Goal: Navigation & Orientation: Find specific page/section

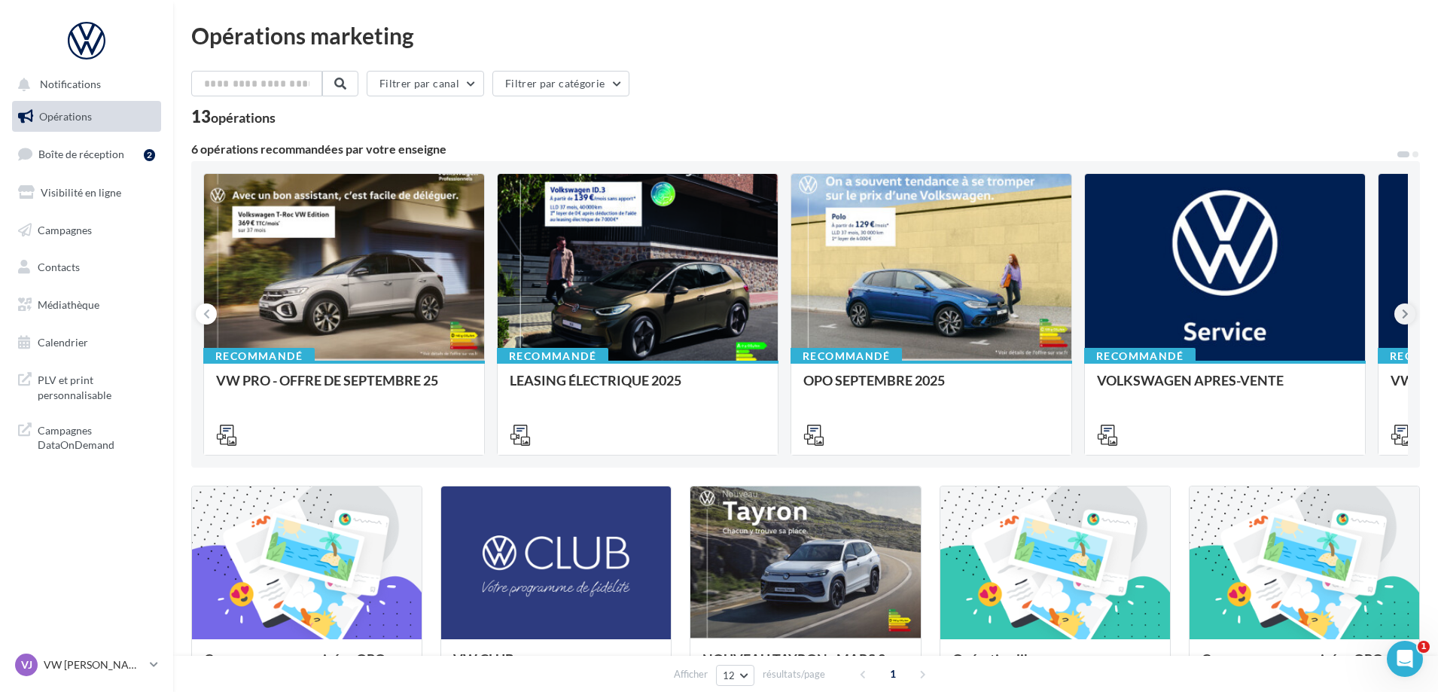
click at [1406, 317] on icon at bounding box center [1405, 313] width 7 height 15
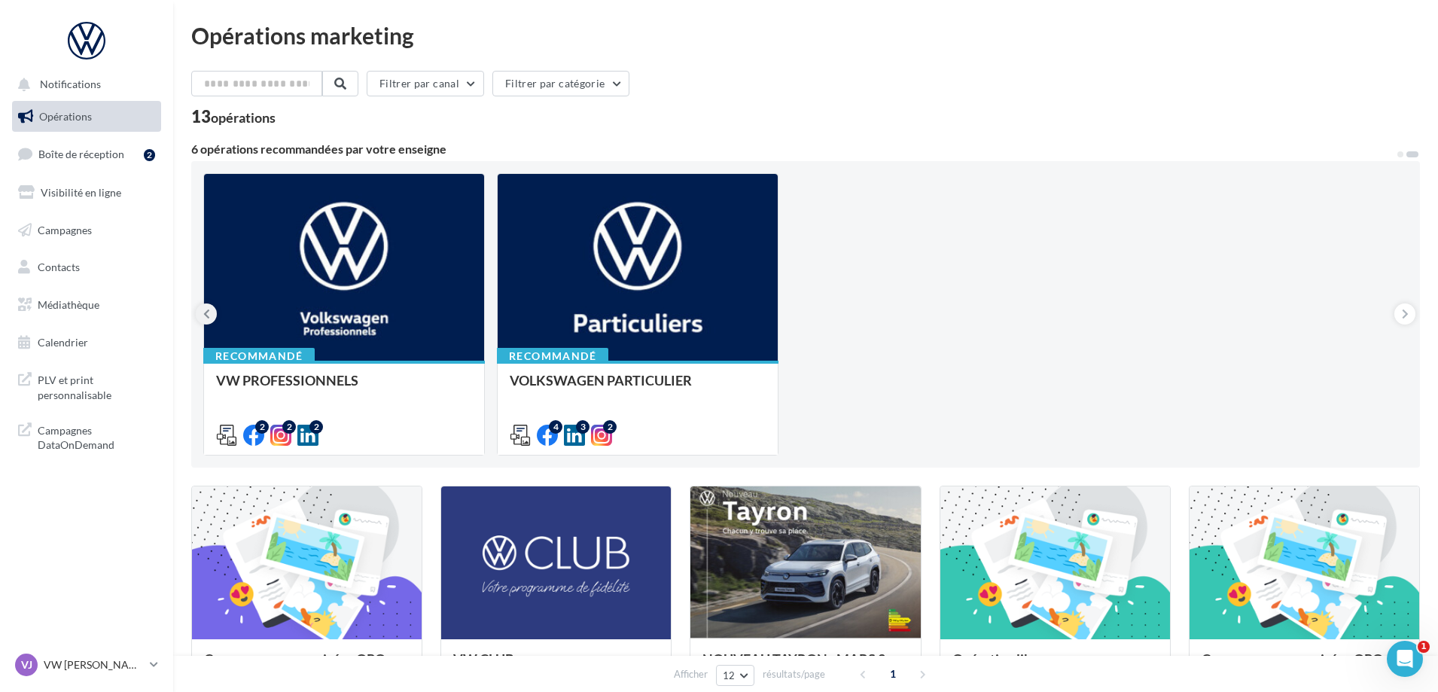
click at [209, 314] on icon at bounding box center [206, 313] width 7 height 15
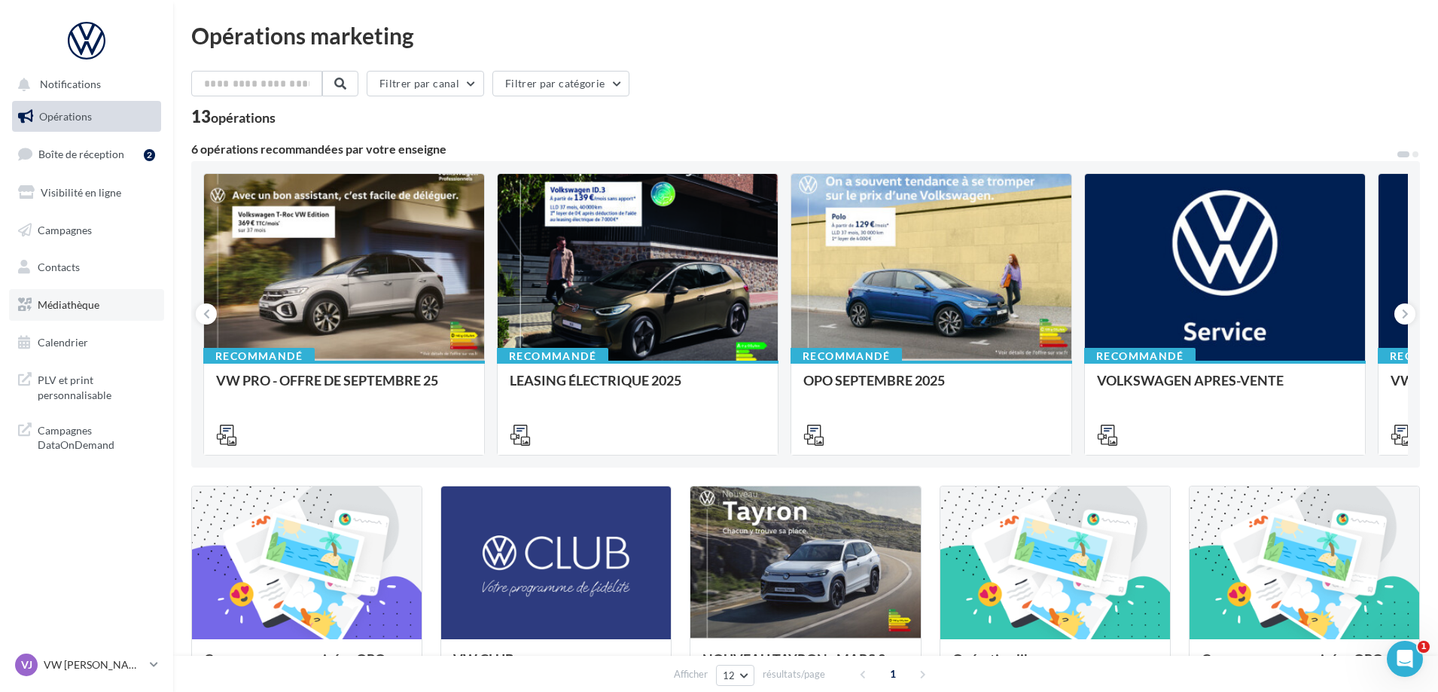
click at [50, 295] on link "Médiathèque" at bounding box center [86, 305] width 155 height 32
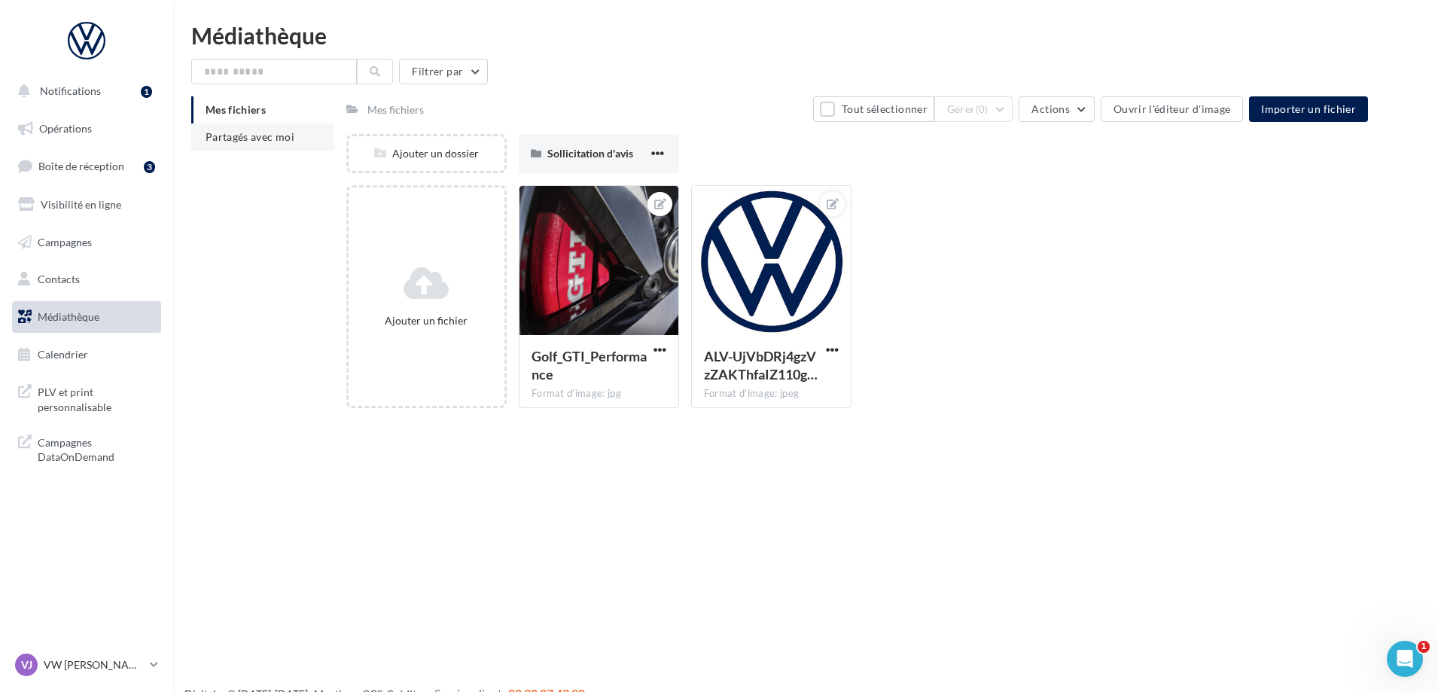
click at [286, 135] on span "Partagés avec moi" at bounding box center [250, 136] width 89 height 13
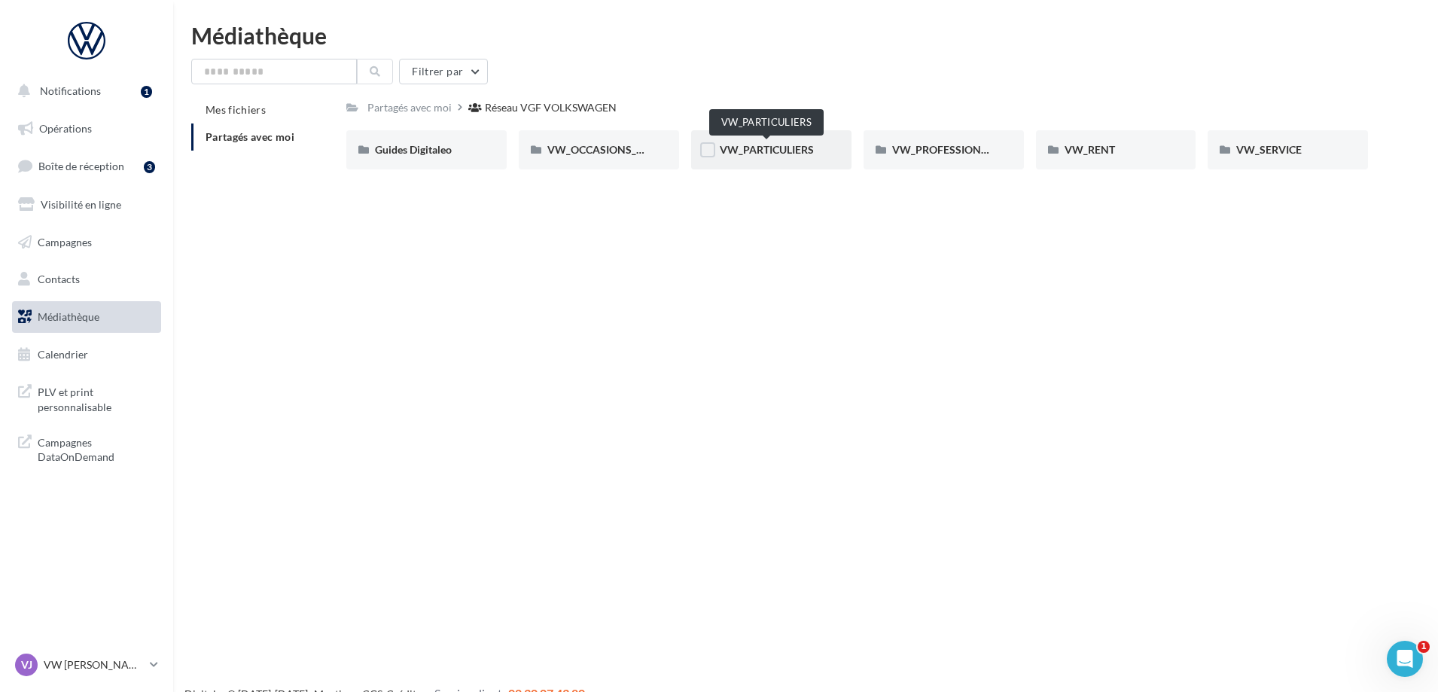
click at [748, 151] on span "VW_PARTICULIERS" at bounding box center [767, 149] width 94 height 13
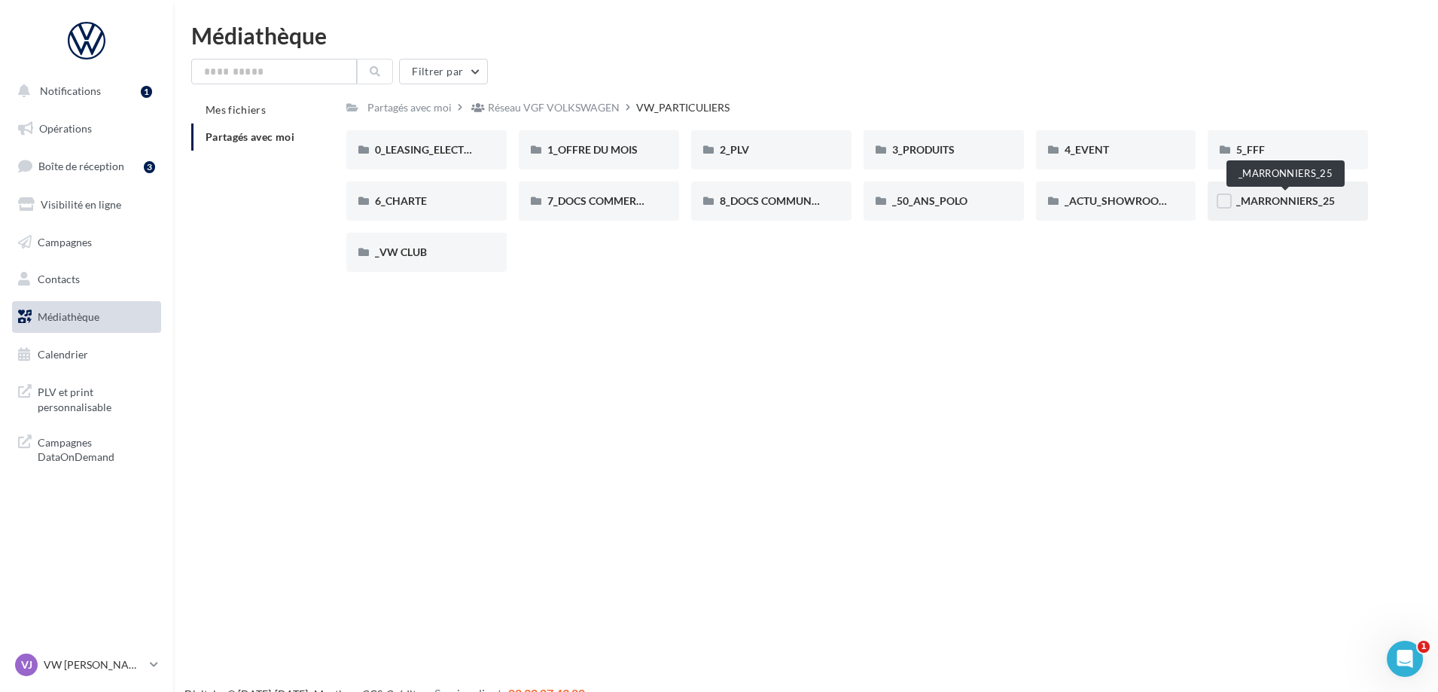
click at [1272, 206] on span "_MARRONNIERS_25" at bounding box center [1285, 200] width 99 height 13
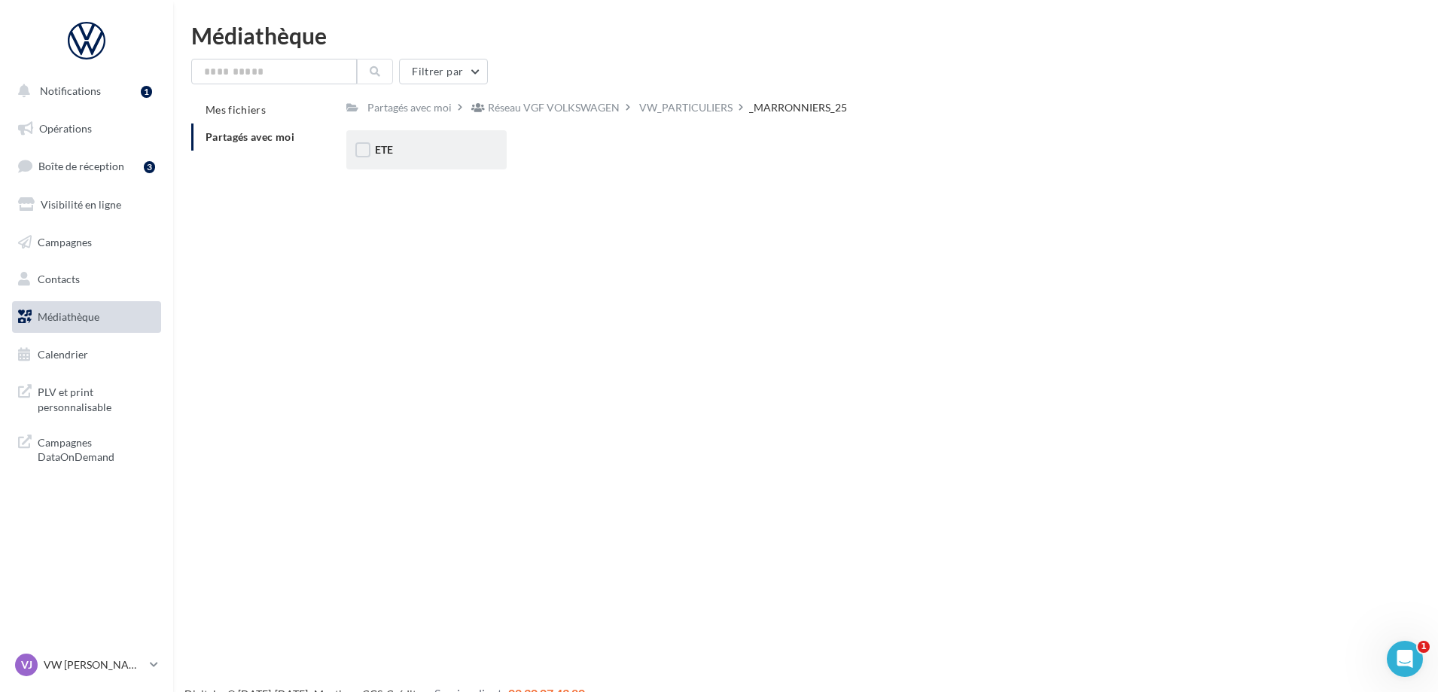
click at [392, 157] on div "ETE" at bounding box center [426, 149] width 103 height 15
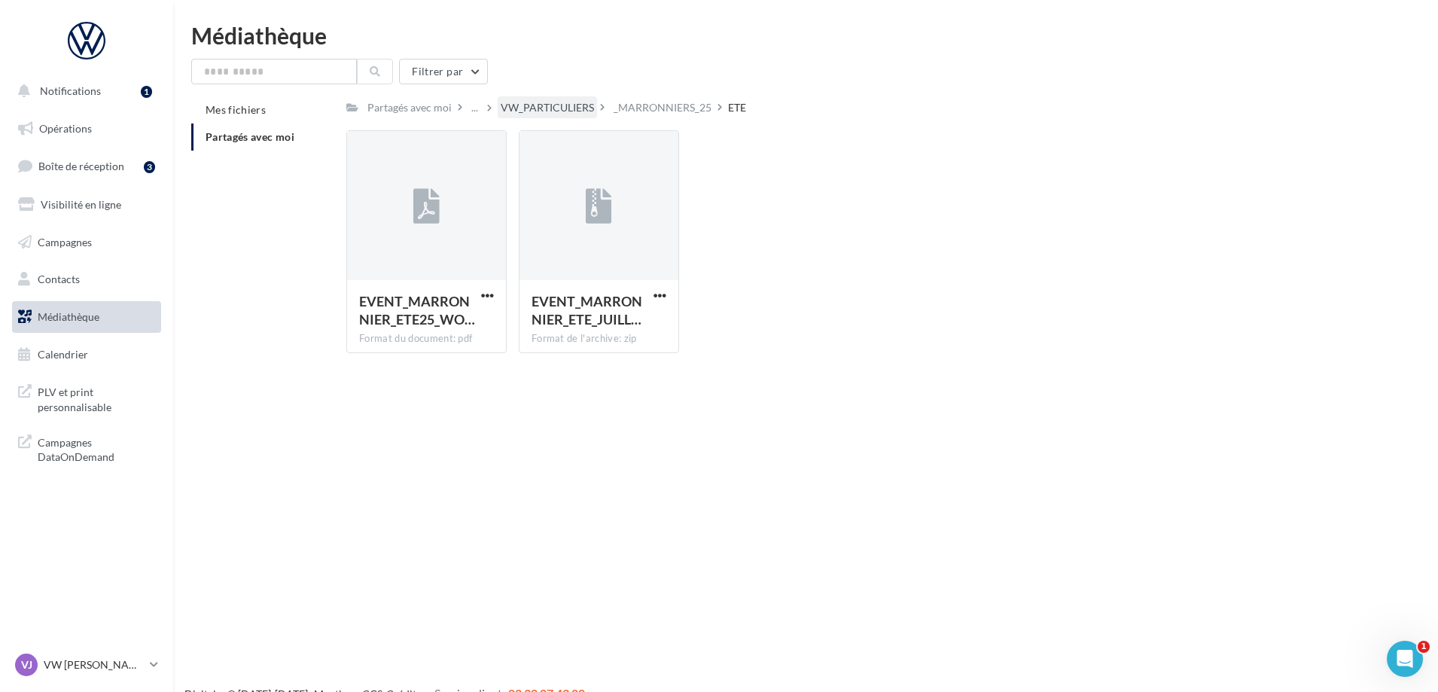
click at [532, 105] on div "VW_PARTICULIERS" at bounding box center [547, 107] width 93 height 15
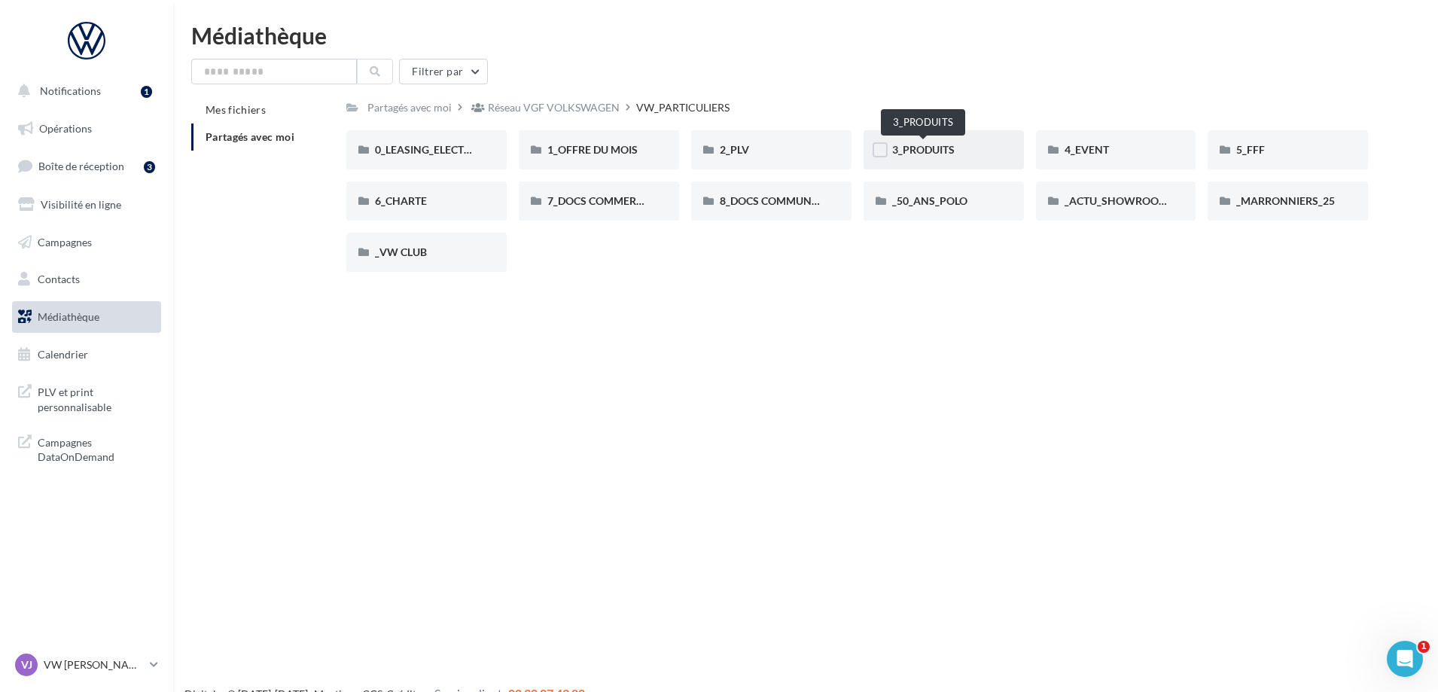
click at [937, 148] on span "3_PRODUITS" at bounding box center [923, 149] width 62 height 13
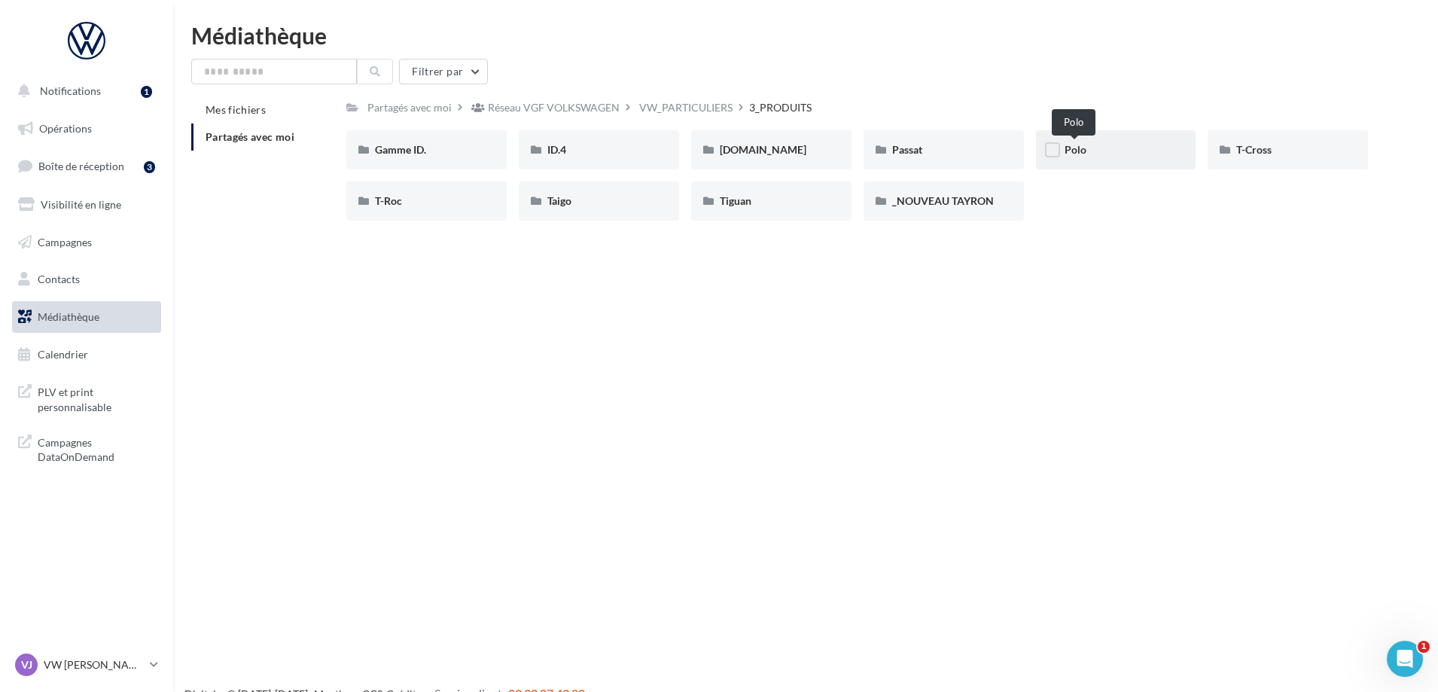
click at [1075, 145] on span "Polo" at bounding box center [1076, 149] width 22 height 13
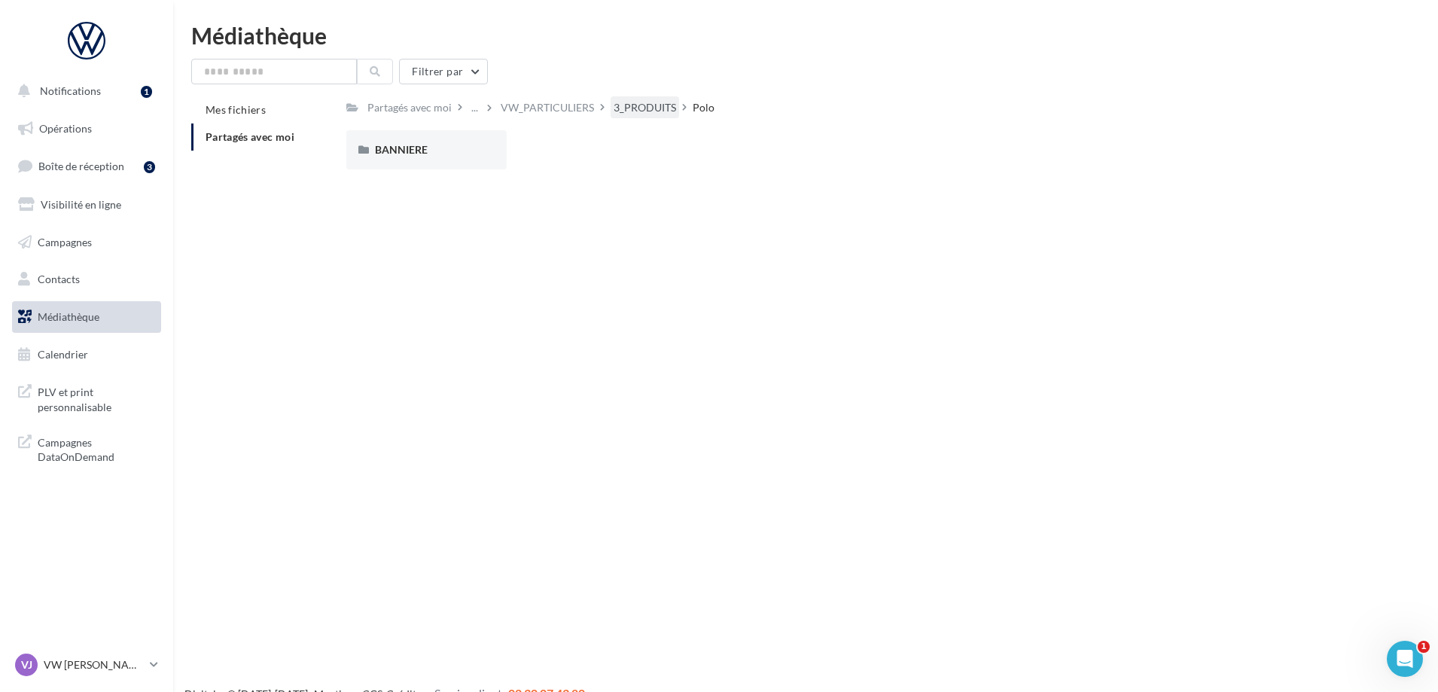
click at [648, 105] on div "3_PRODUITS" at bounding box center [645, 107] width 62 height 15
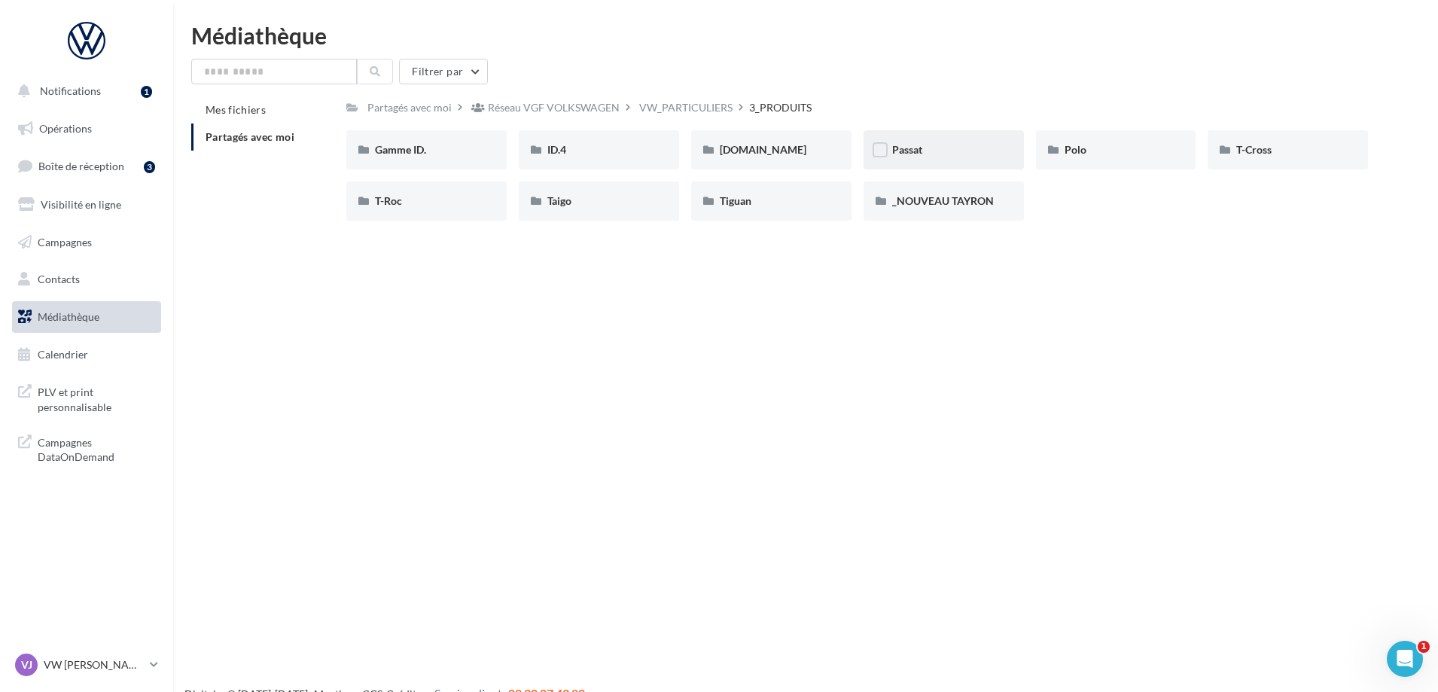
click at [924, 152] on div "Passat" at bounding box center [943, 149] width 103 height 15
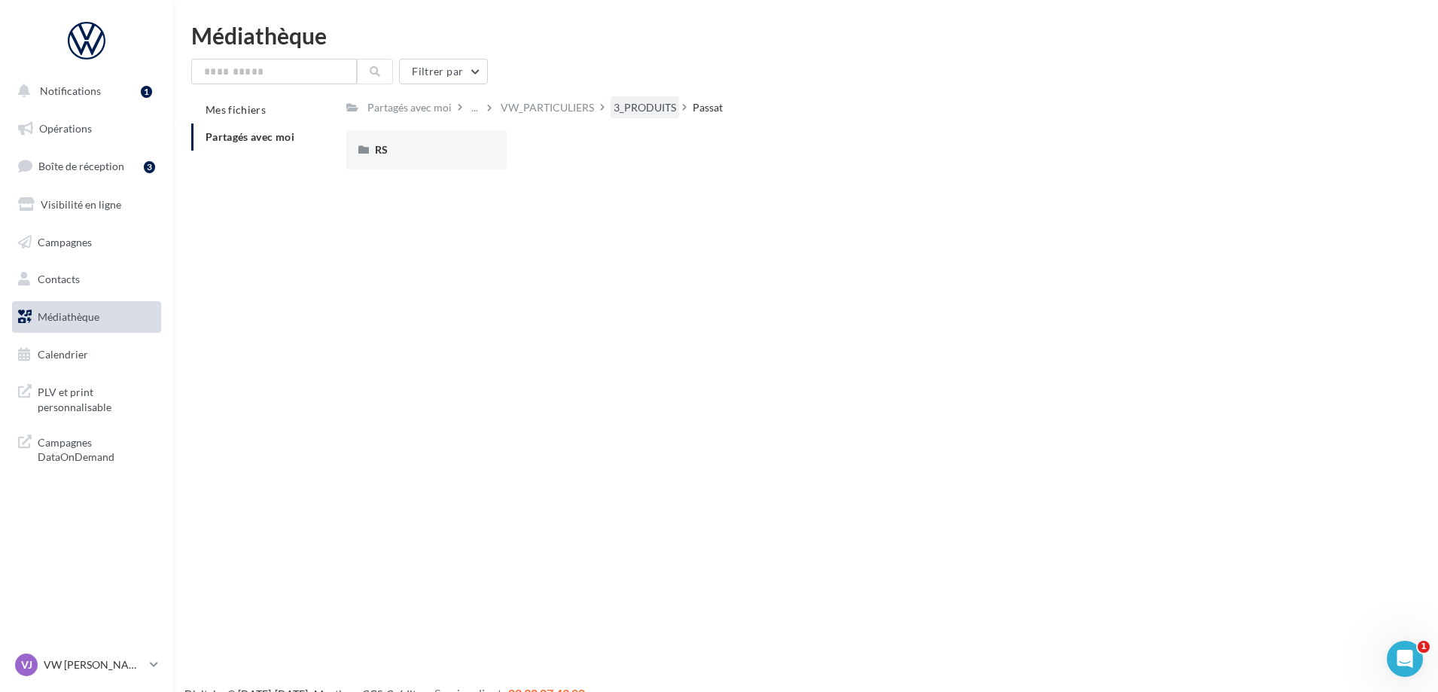
click at [626, 104] on div "3_PRODUITS" at bounding box center [645, 107] width 62 height 15
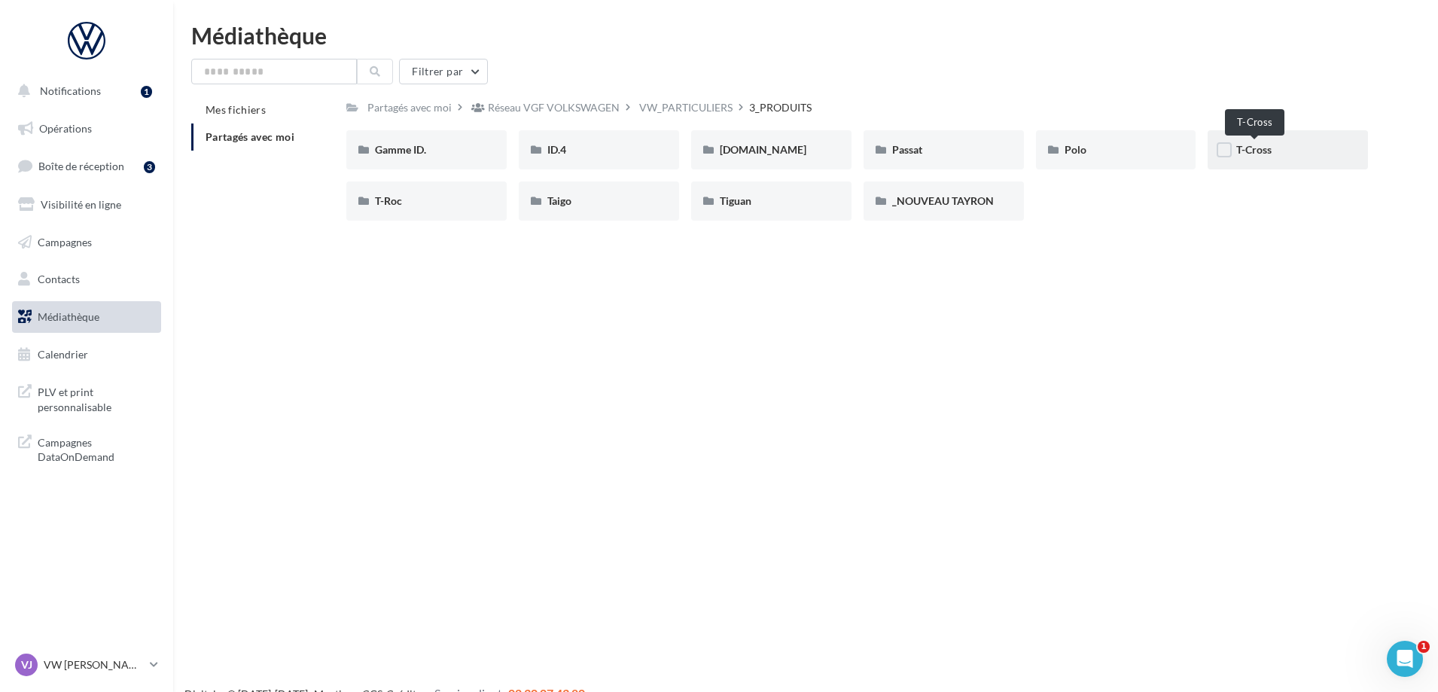
click at [1240, 153] on span "T-Cross" at bounding box center [1253, 149] width 35 height 13
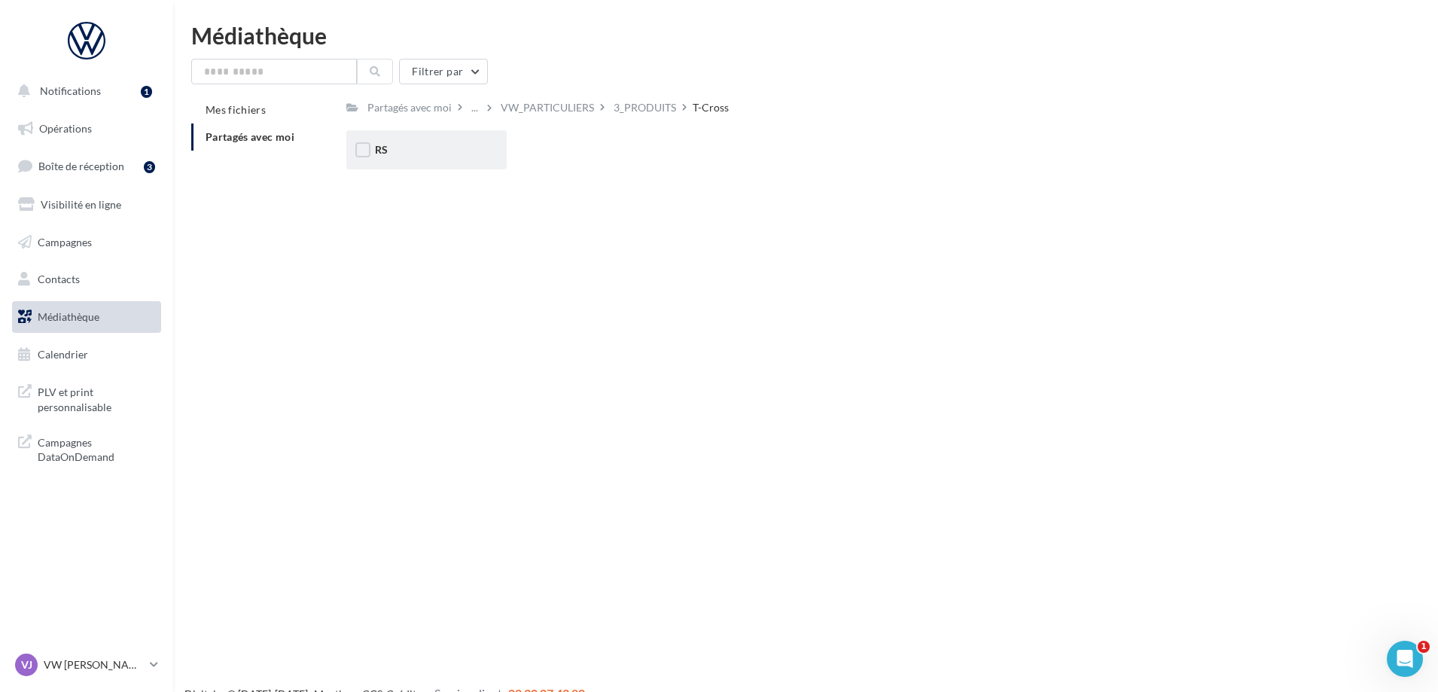
click at [404, 147] on div "RS" at bounding box center [426, 149] width 103 height 15
